Goal: Obtain resource: Obtain resource

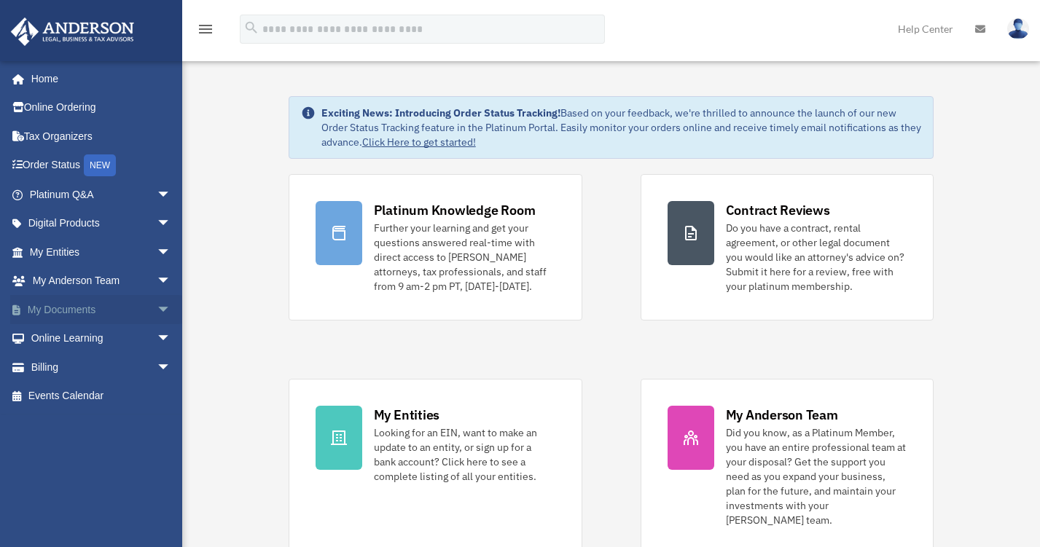
click at [157, 307] on span "arrow_drop_down" at bounding box center [171, 310] width 29 height 30
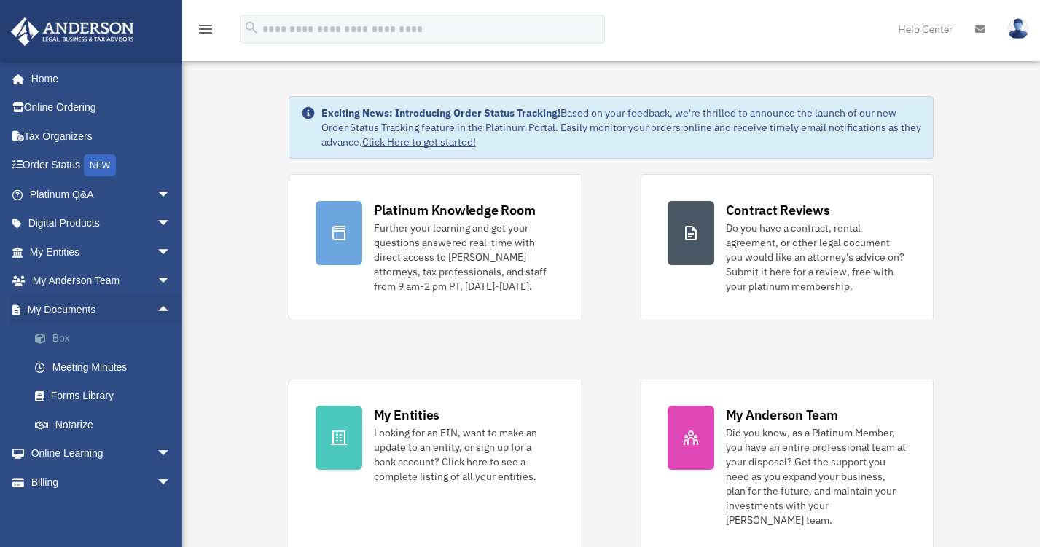
click at [66, 338] on link "Box" at bounding box center [106, 338] width 173 height 29
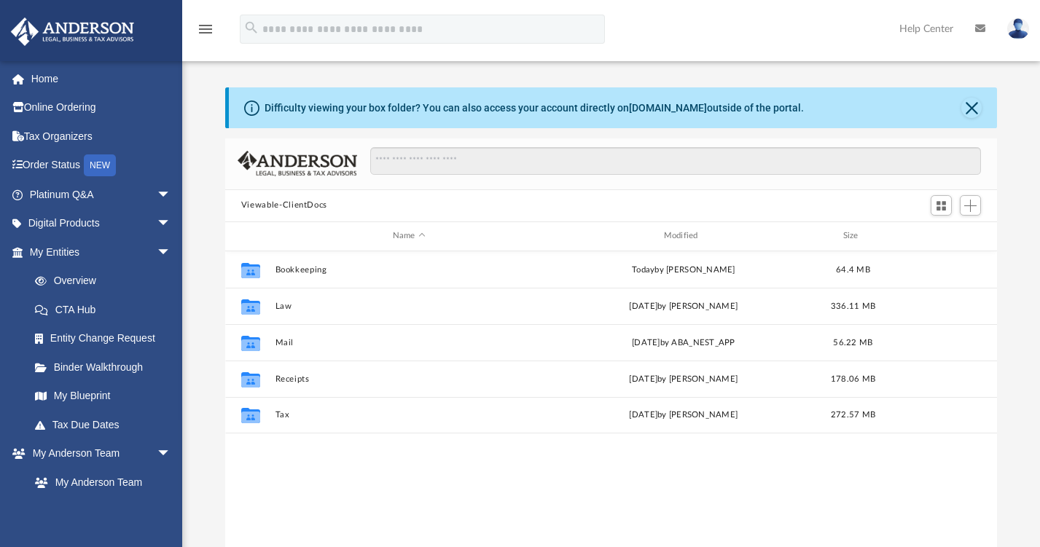
scroll to position [320, 761]
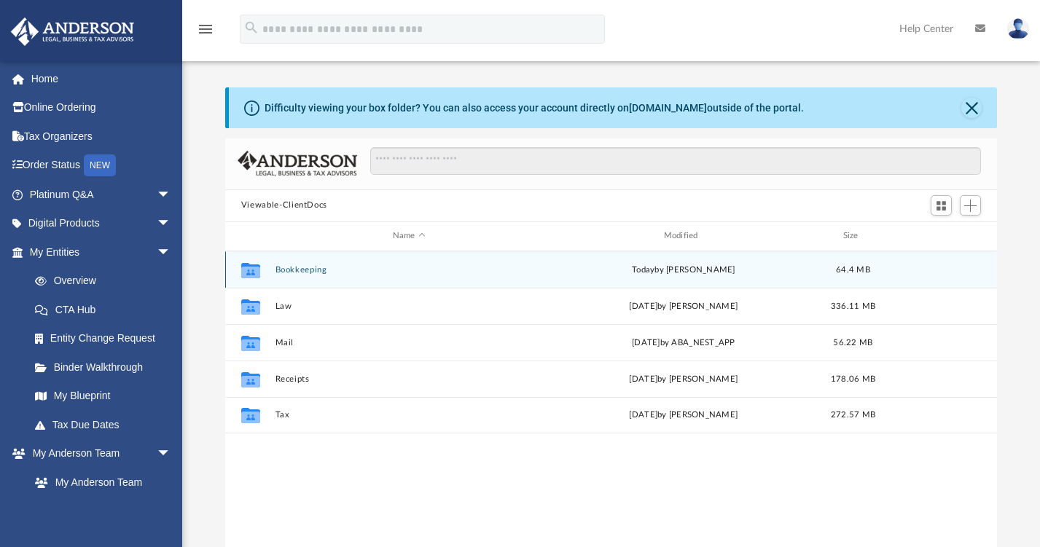
click at [307, 271] on button "Bookkeeping" at bounding box center [409, 269] width 268 height 9
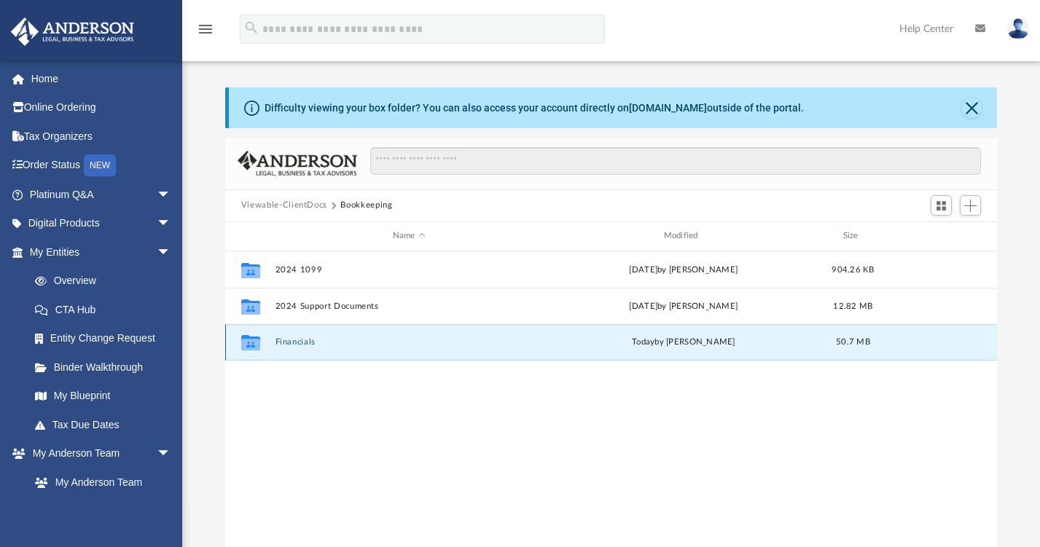
click at [292, 343] on button "Financials" at bounding box center [409, 342] width 268 height 9
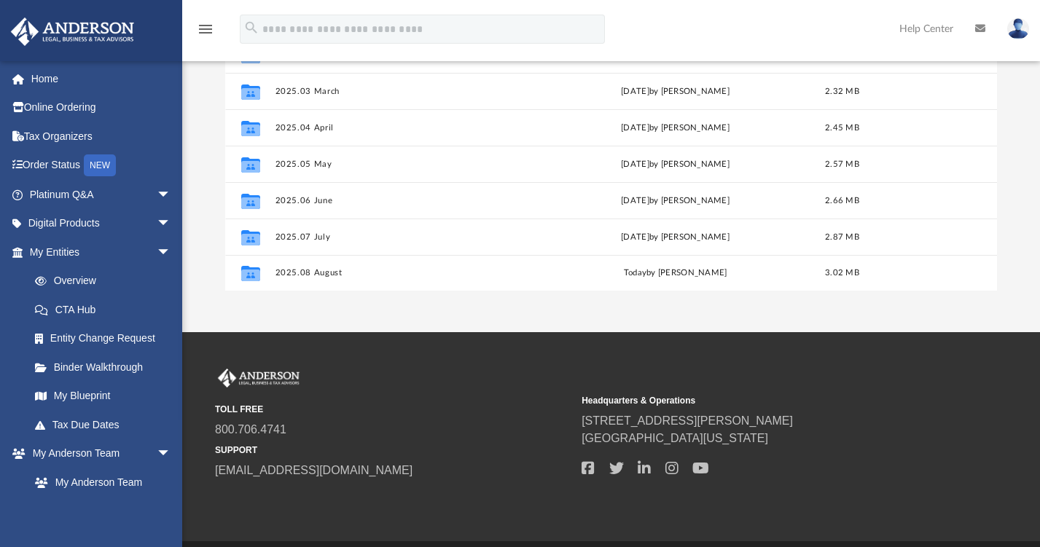
scroll to position [274, 0]
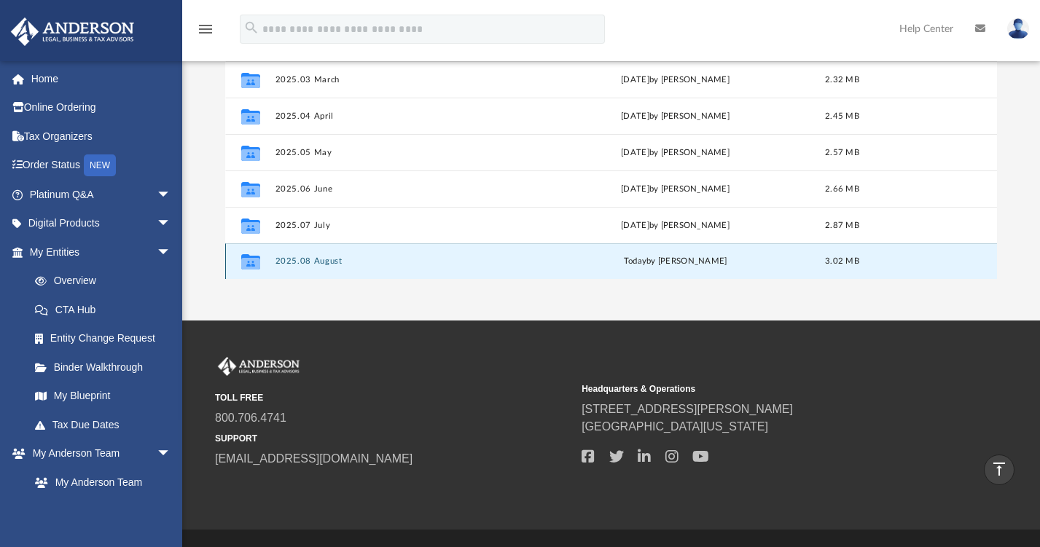
click at [308, 265] on button "2025.08 August" at bounding box center [406, 261] width 262 height 9
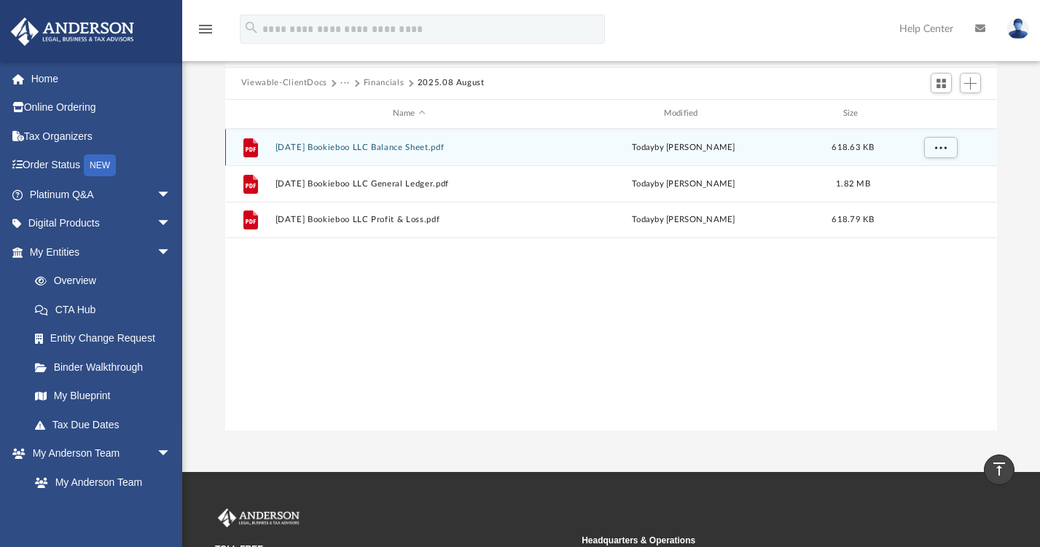
scroll to position [105, 0]
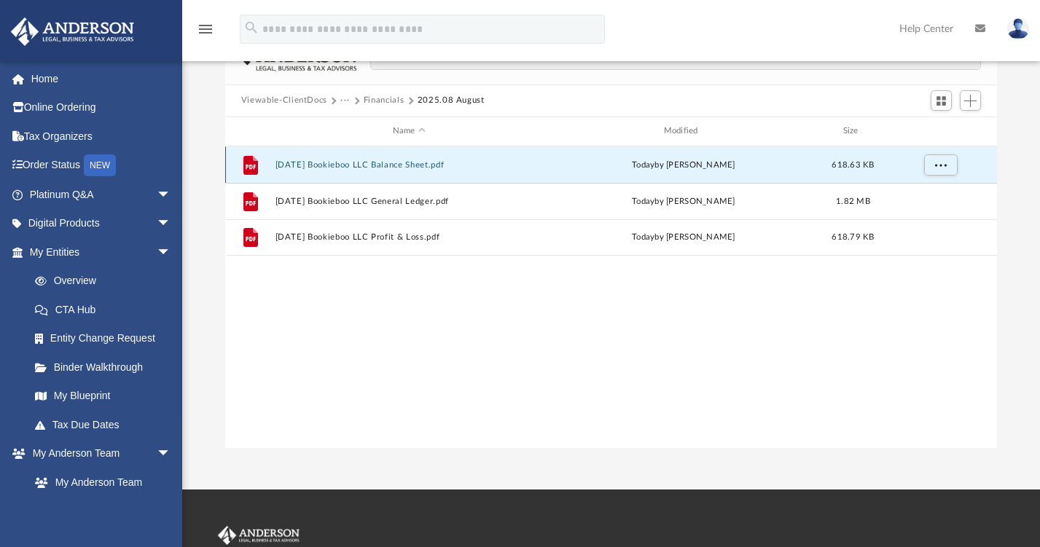
click at [422, 165] on button "[DATE] Bookieboo LLC Balance Sheet.pdf" at bounding box center [409, 164] width 268 height 9
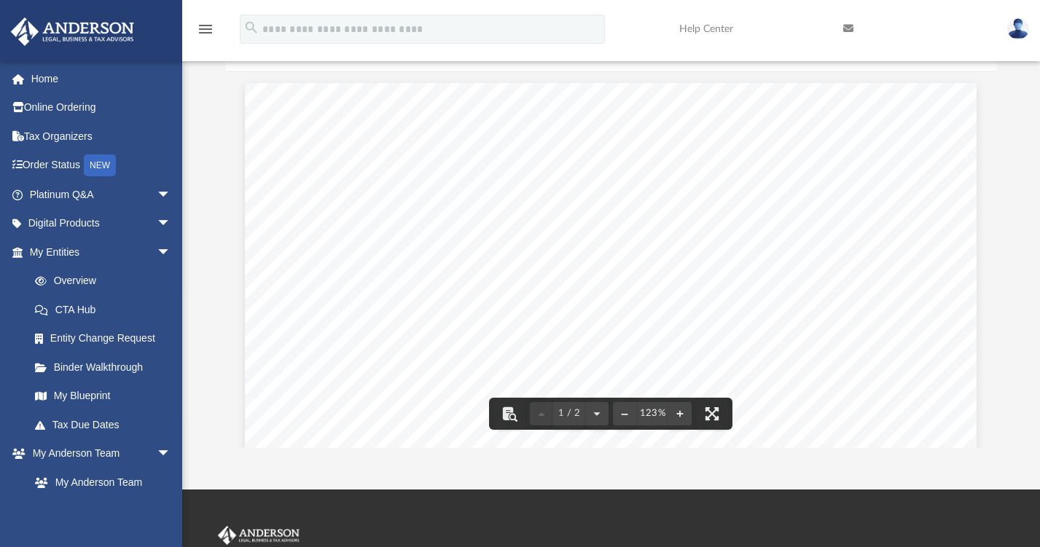
scroll to position [0, 0]
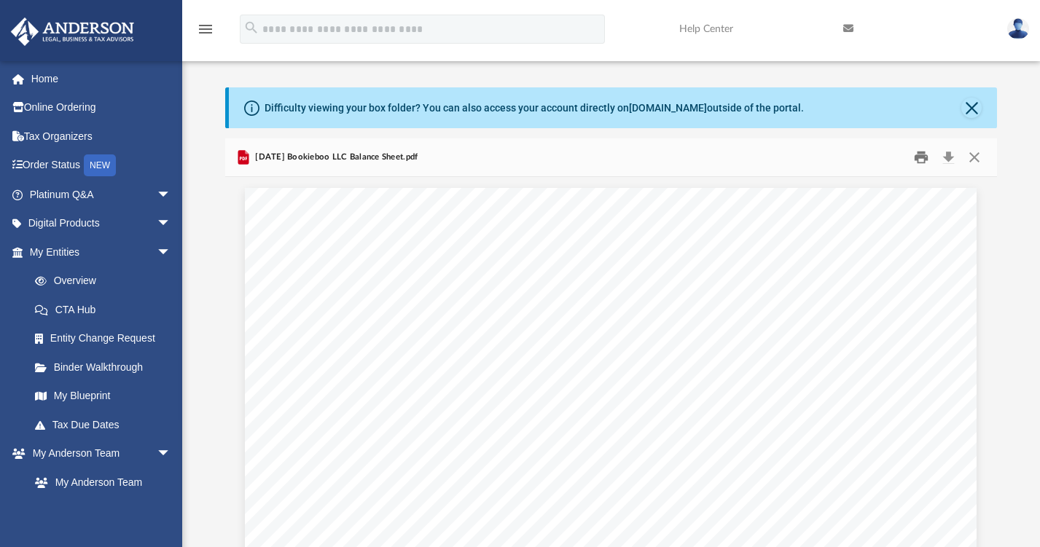
click at [919, 160] on button "Print" at bounding box center [921, 157] width 29 height 23
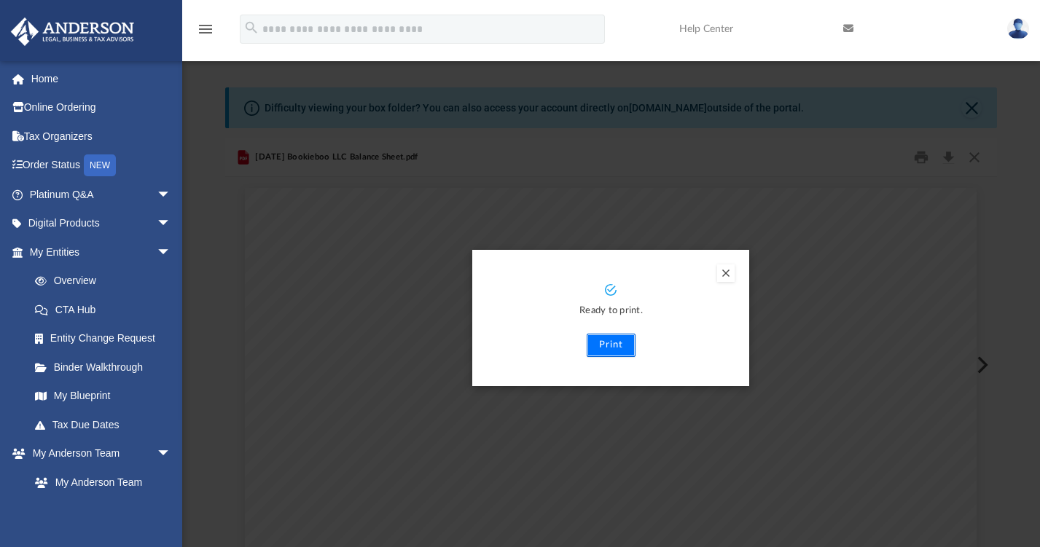
click at [610, 346] on button "Print" at bounding box center [611, 345] width 49 height 23
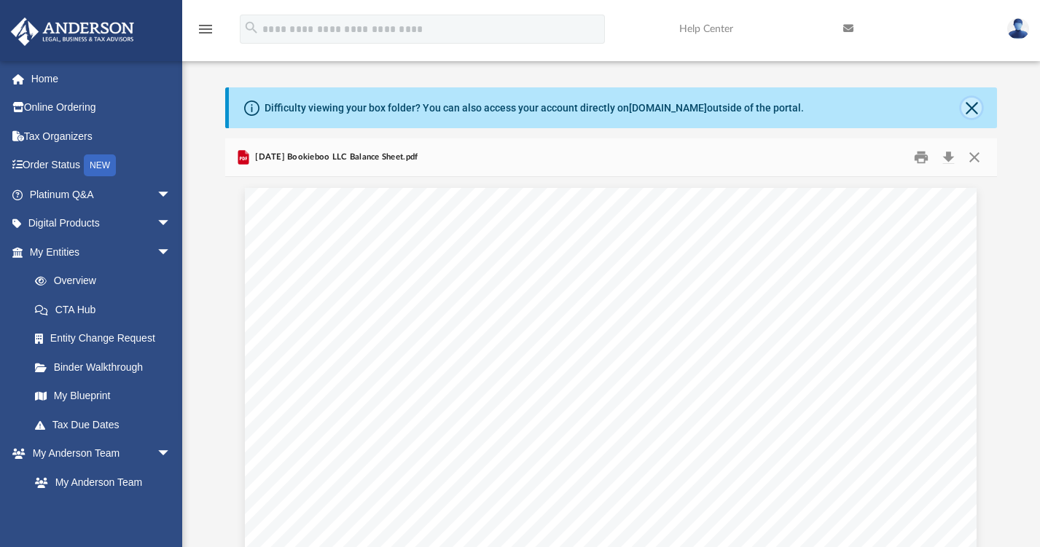
click at [971, 110] on button "Close" at bounding box center [972, 108] width 20 height 20
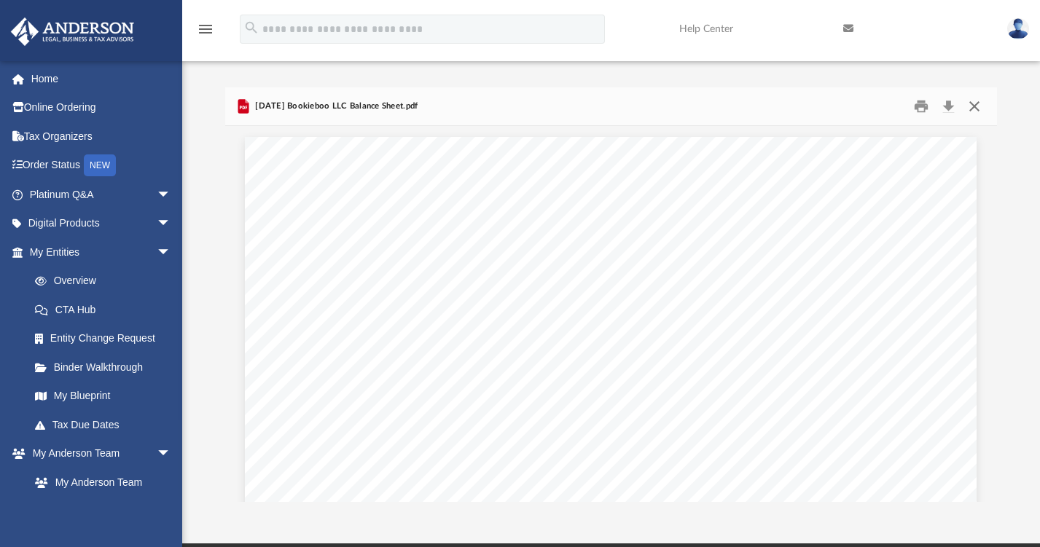
click at [980, 104] on button "Close" at bounding box center [975, 106] width 26 height 23
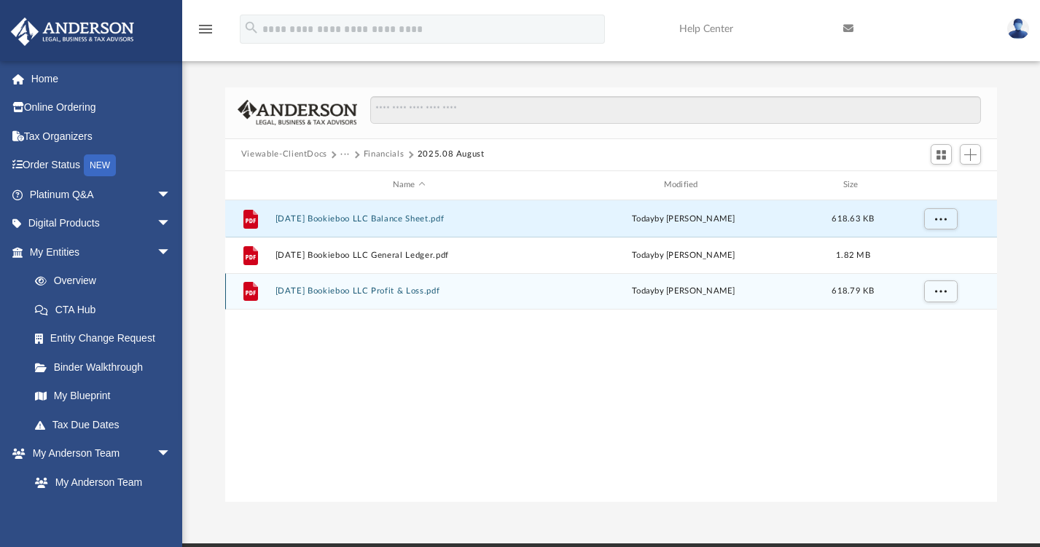
click at [398, 295] on div "File [DATE] Bookieboo LLC Profit & Loss.pdf [DATE] by [PERSON_NAME] 618.79 KB" at bounding box center [611, 291] width 772 height 36
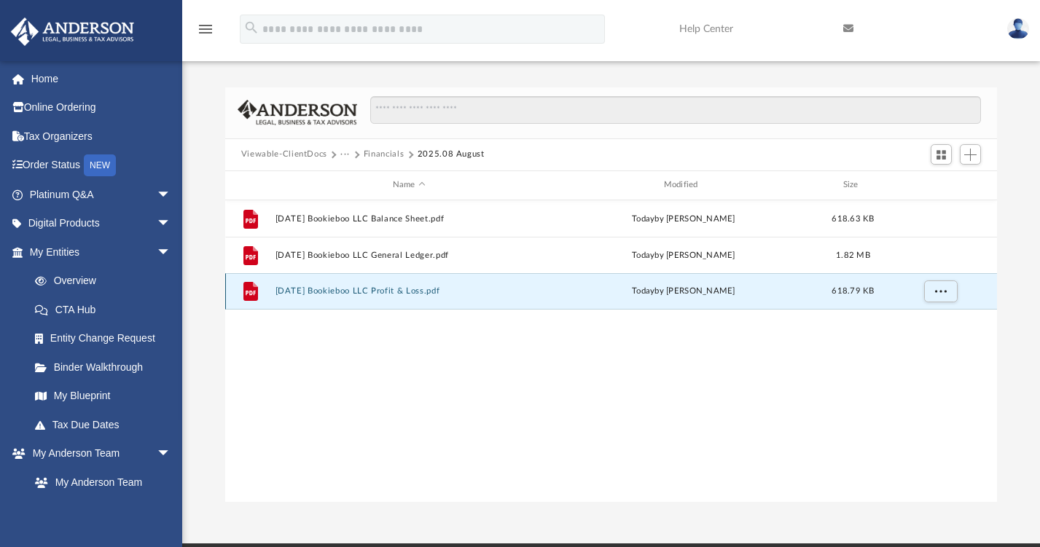
click at [383, 291] on button "[DATE] Bookieboo LLC Profit & Loss.pdf" at bounding box center [409, 290] width 268 height 9
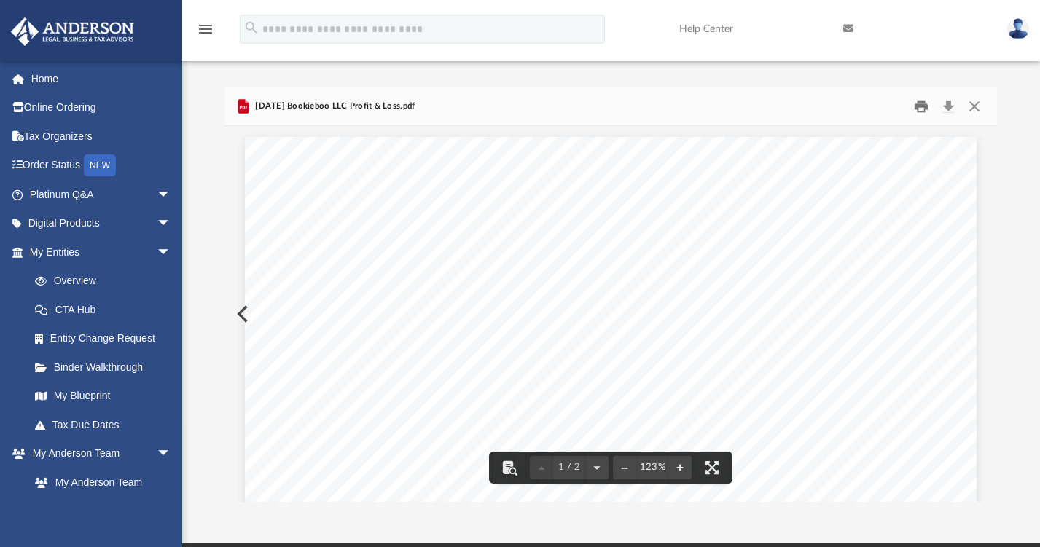
click at [921, 106] on button "Print" at bounding box center [921, 106] width 29 height 23
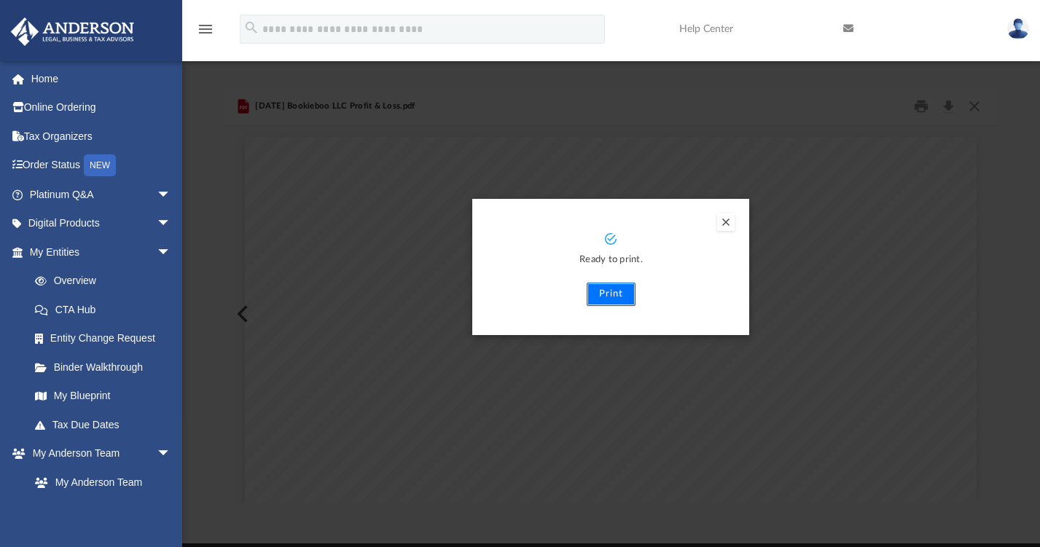
click at [610, 299] on button "Print" at bounding box center [611, 294] width 49 height 23
